Goal: Check status: Check status

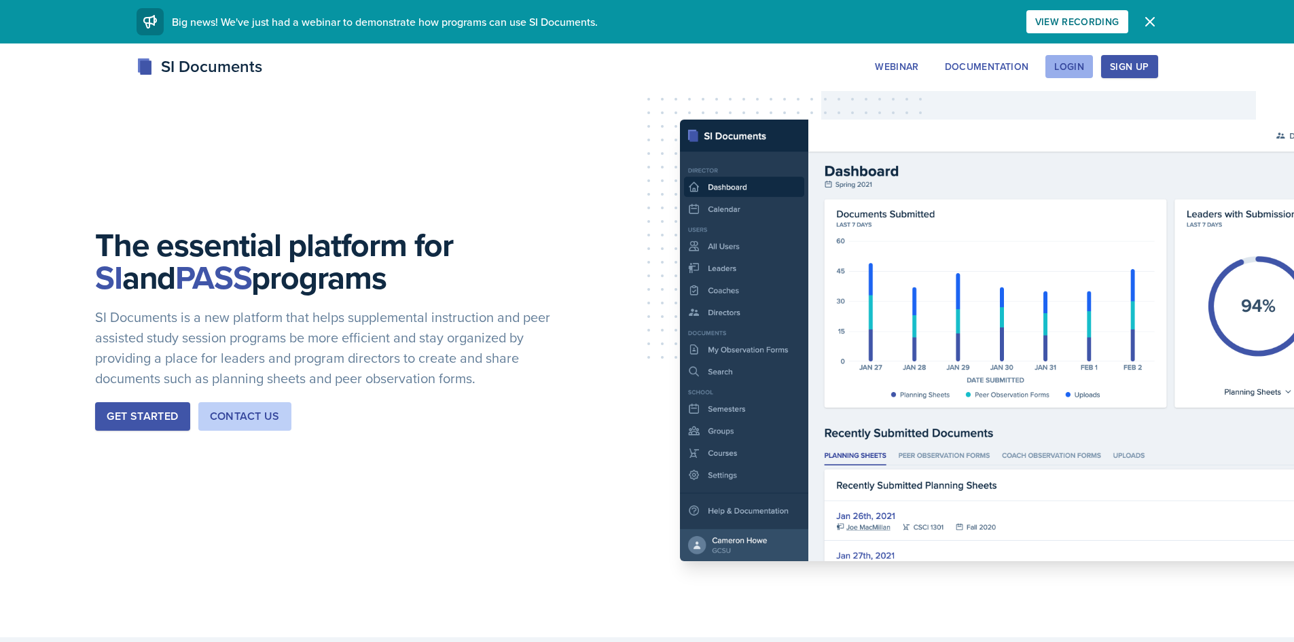
click at [1051, 67] on button "Login" at bounding box center [1069, 66] width 48 height 23
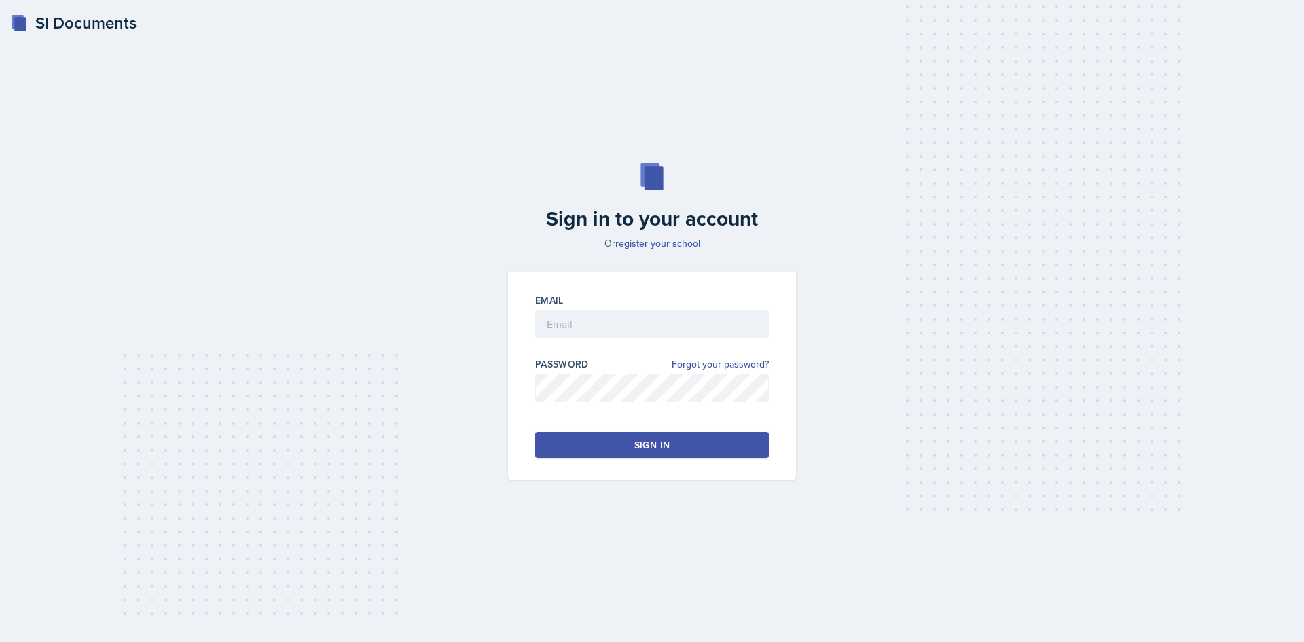
click at [655, 306] on div "Email" at bounding box center [652, 300] width 234 height 14
click at [668, 313] on input "email" at bounding box center [652, 324] width 234 height 29
drag, startPoint x: 699, startPoint y: 325, endPoint x: 657, endPoint y: 336, distance: 44.3
click at [657, 336] on input "[EMAIL_ADDRESS]*fk-" at bounding box center [652, 324] width 234 height 29
type input "[EMAIL_ADDRESS][DOMAIN_NAME]"
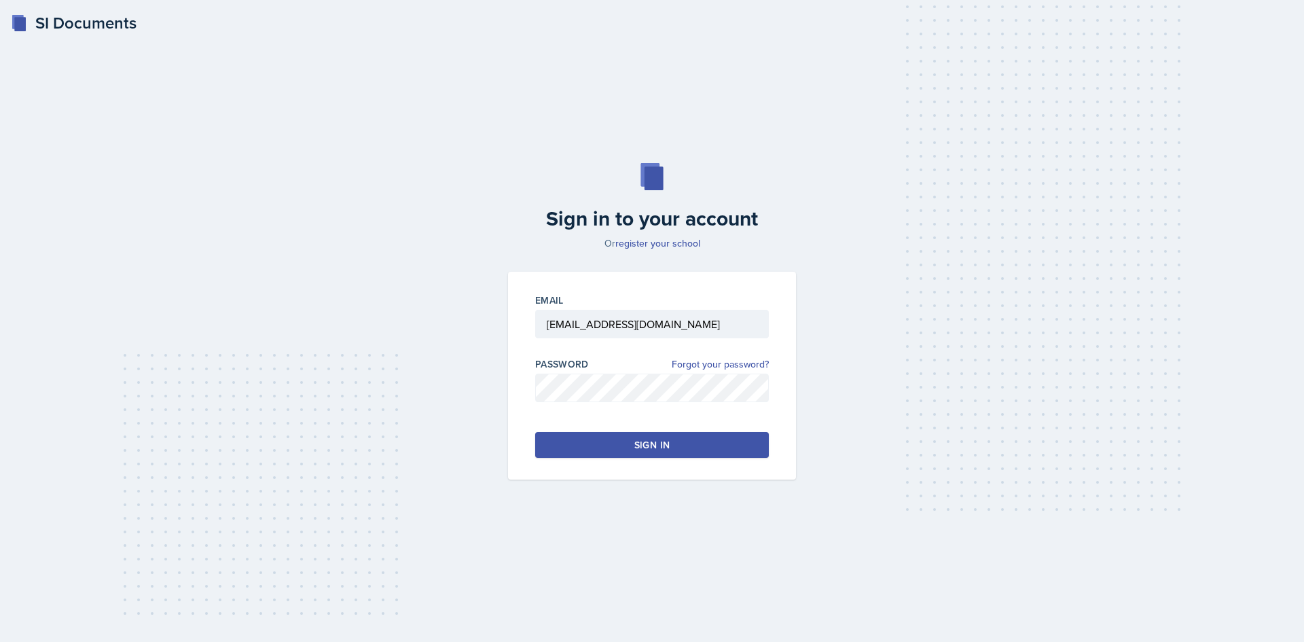
click at [665, 460] on div "Email [EMAIL_ADDRESS][DOMAIN_NAME] Password Forgot your password? Sign in" at bounding box center [652, 376] width 288 height 208
click at [661, 455] on button "Sign in" at bounding box center [652, 445] width 234 height 26
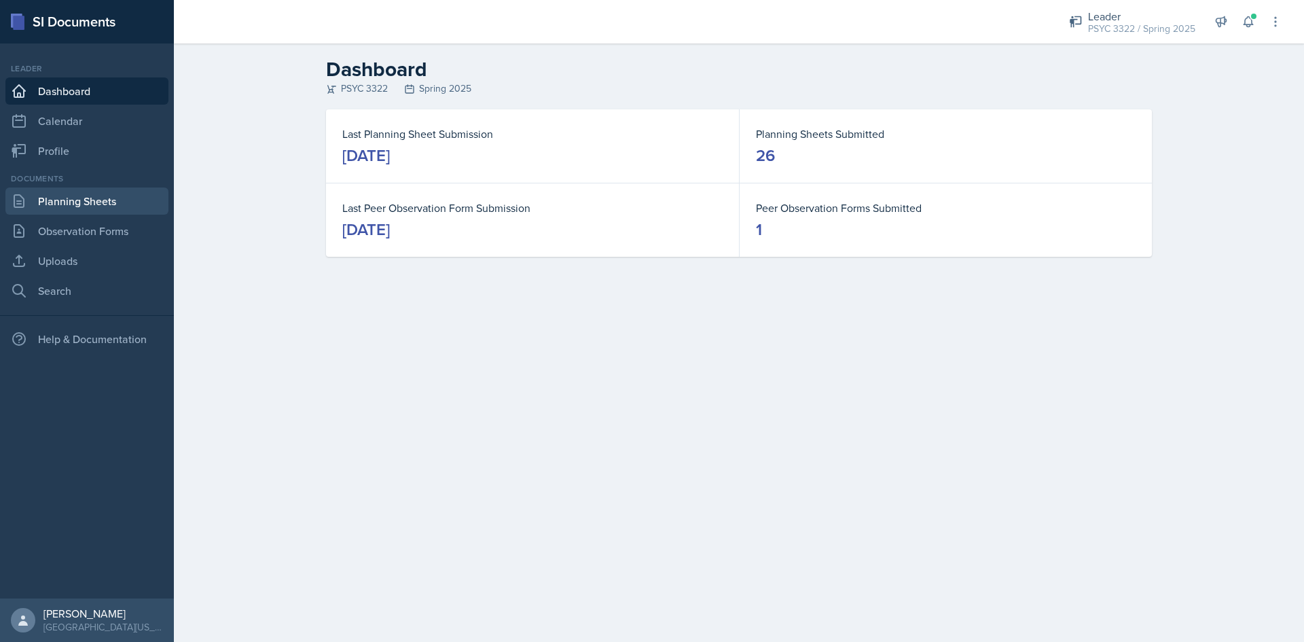
click at [79, 200] on link "Planning Sheets" at bounding box center [86, 200] width 163 height 27
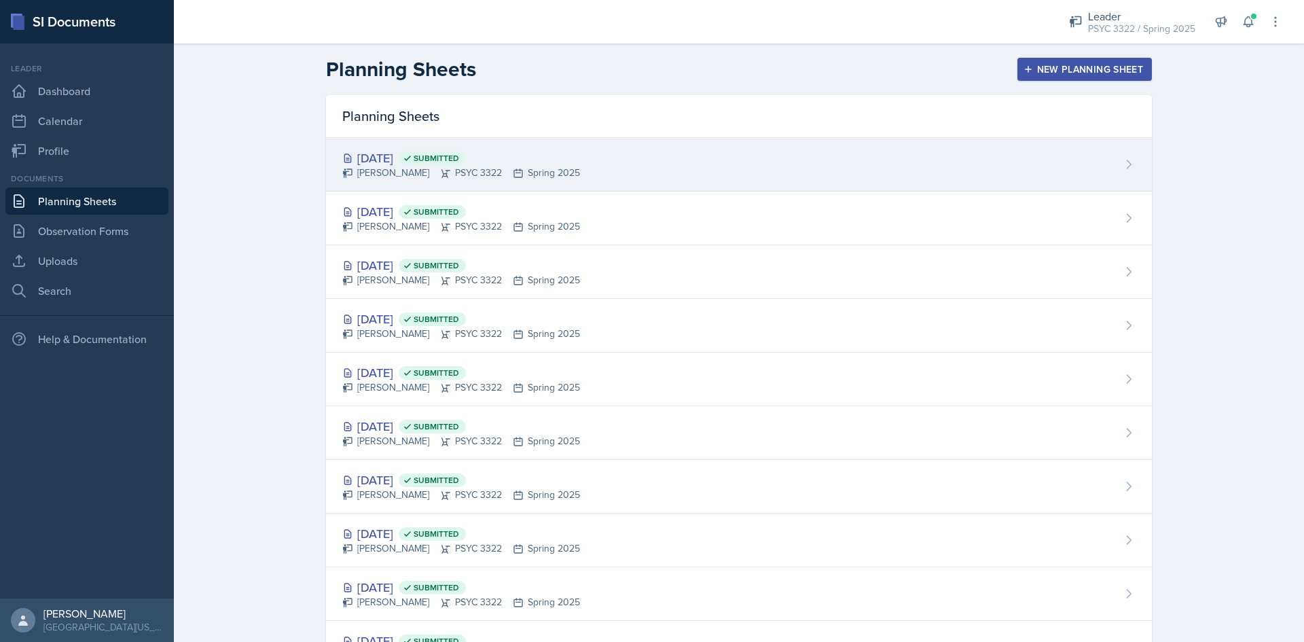
click at [393, 162] on div "[DATE] Submitted" at bounding box center [461, 158] width 238 height 18
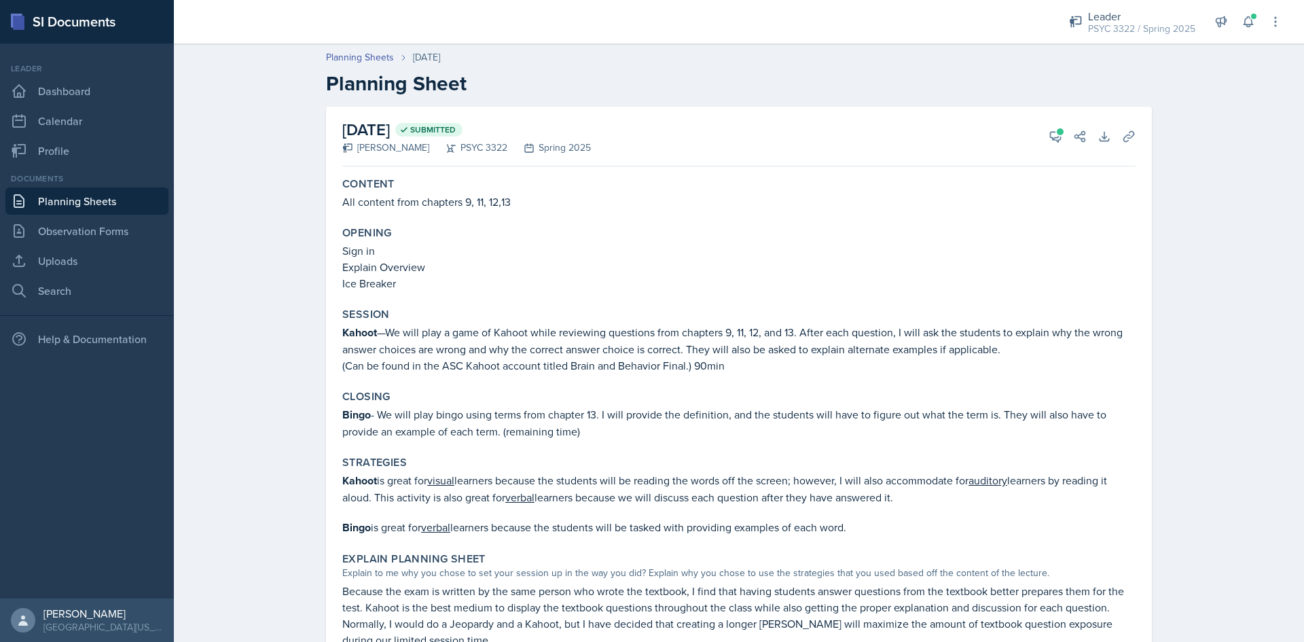
click at [84, 193] on link "Planning Sheets" at bounding box center [86, 200] width 163 height 27
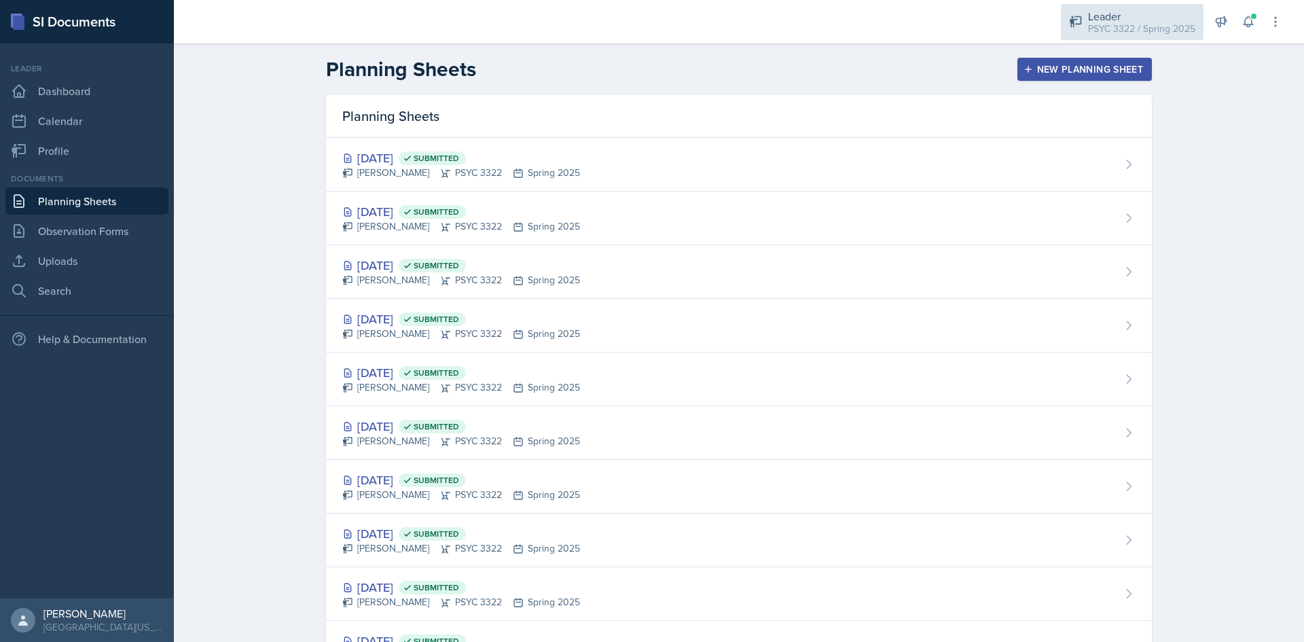
click at [1166, 25] on div "PSYC 3322 / Spring 2025" at bounding box center [1141, 29] width 107 height 14
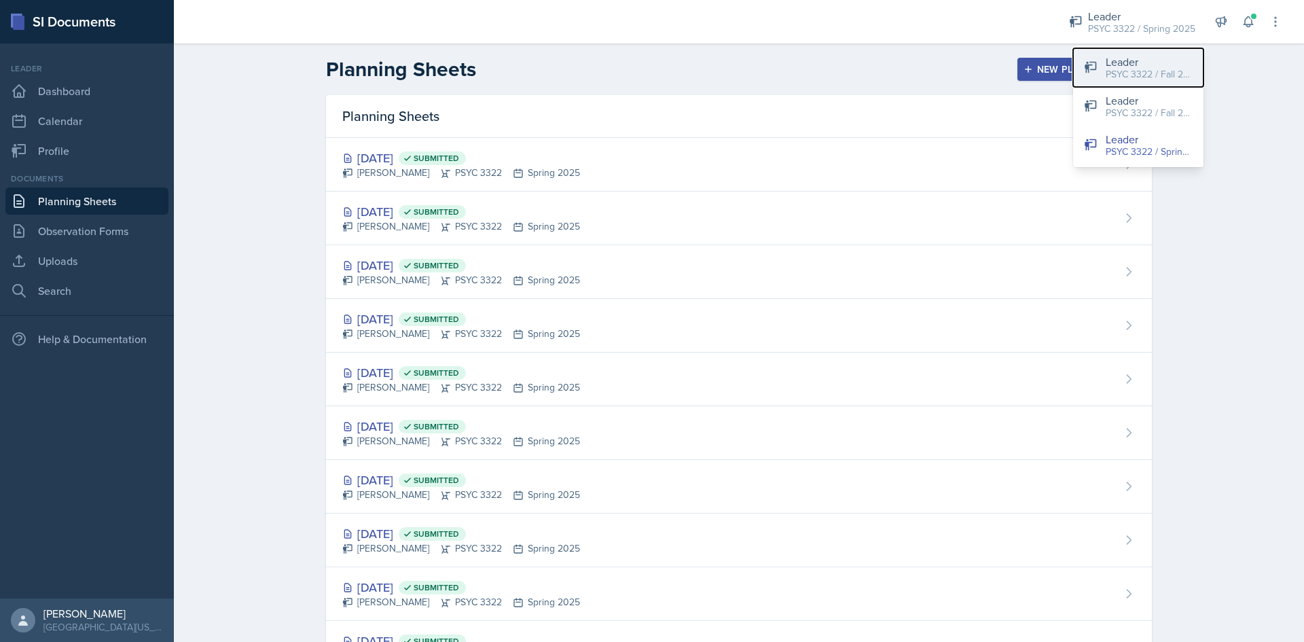
click at [1121, 68] on div "PSYC 3322 / Fall 2025" at bounding box center [1149, 74] width 87 height 14
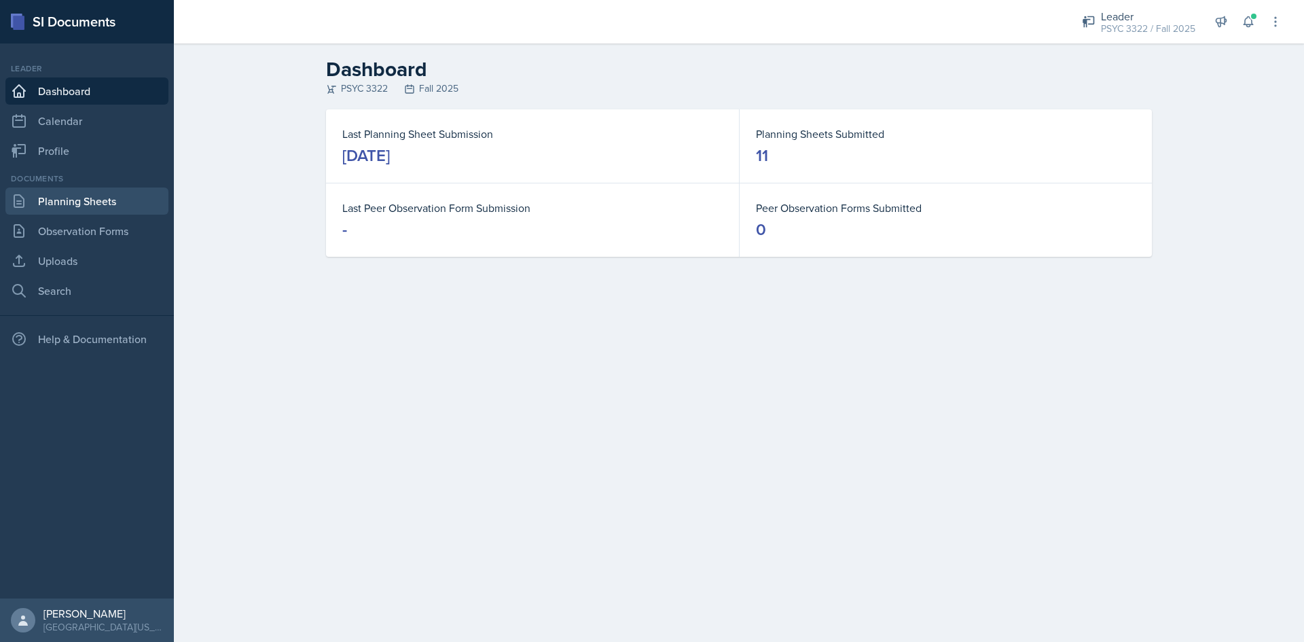
click at [58, 199] on link "Planning Sheets" at bounding box center [86, 200] width 163 height 27
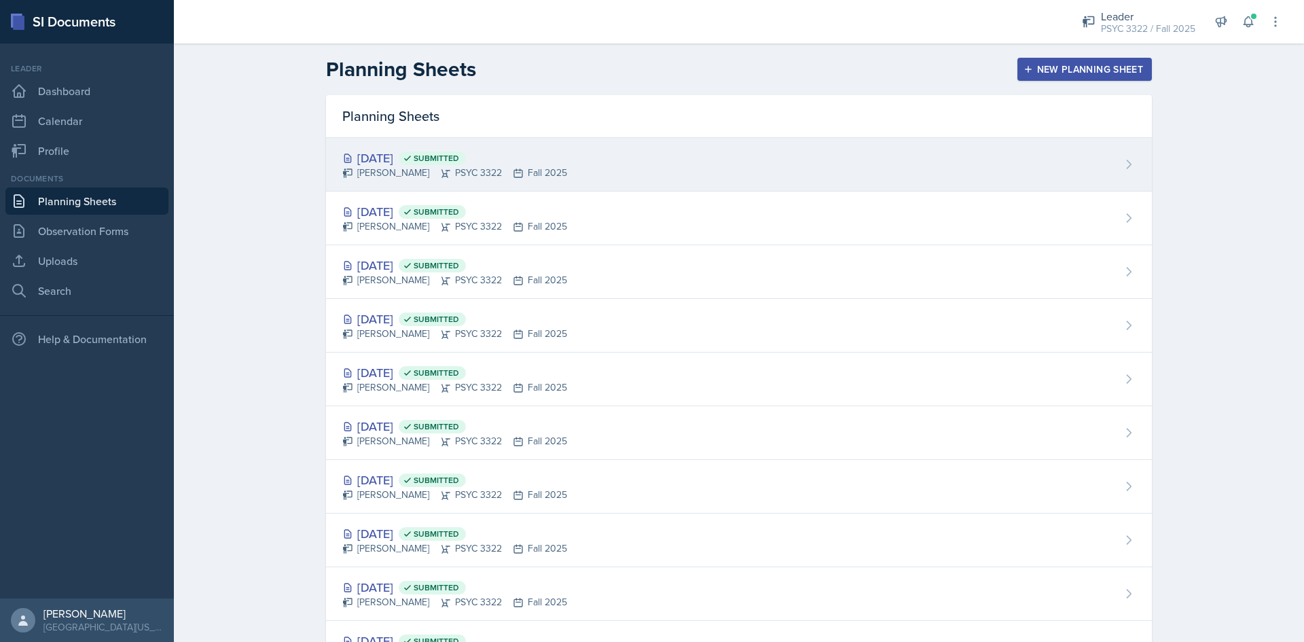
click at [414, 164] on div "[DATE] Submitted" at bounding box center [454, 158] width 225 height 18
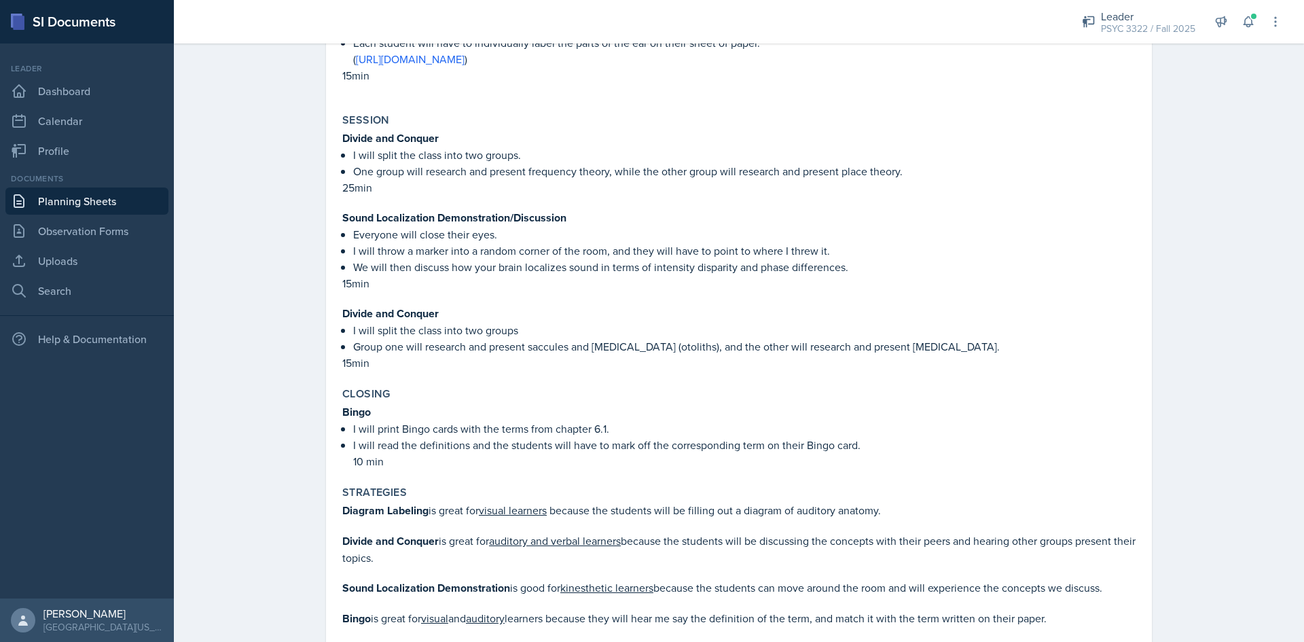
scroll to position [1155, 0]
